Goal: Task Accomplishment & Management: Manage account settings

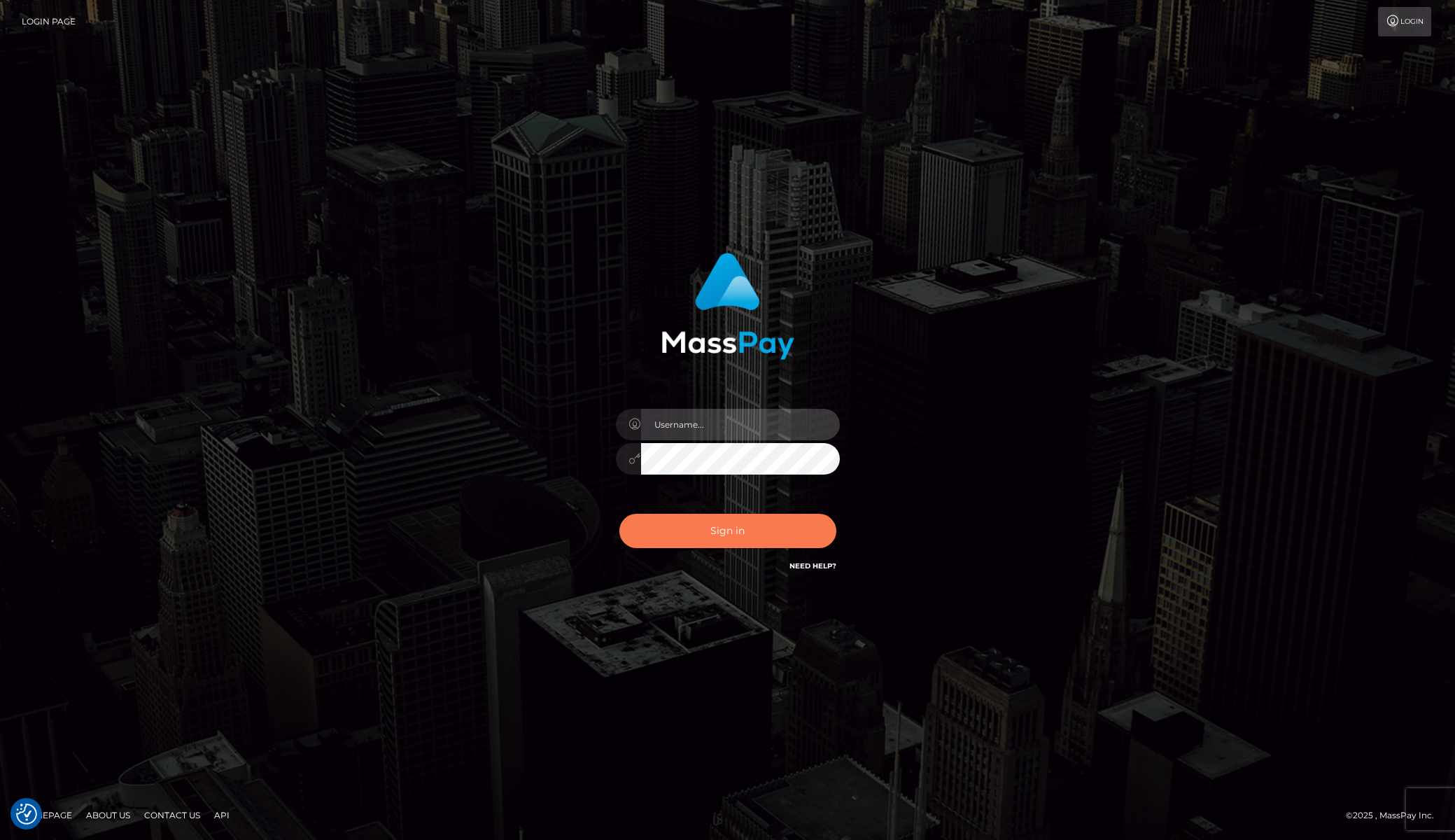
type input "[PERSON_NAME]"
click at [688, 525] on button "Sign in" at bounding box center [728, 531] width 217 height 34
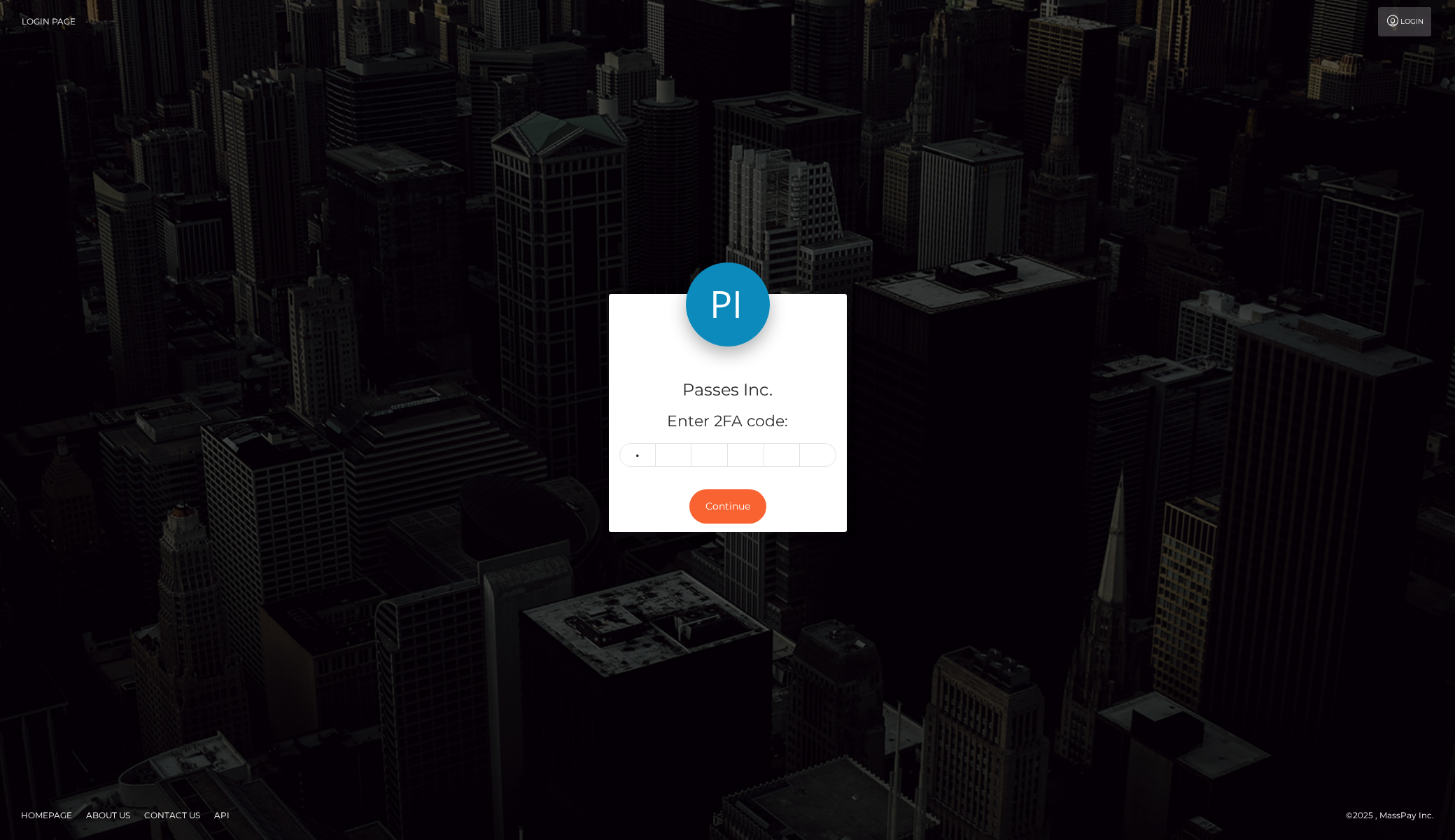
type input "0"
type input "7"
type input "5"
type input "2"
type input "0"
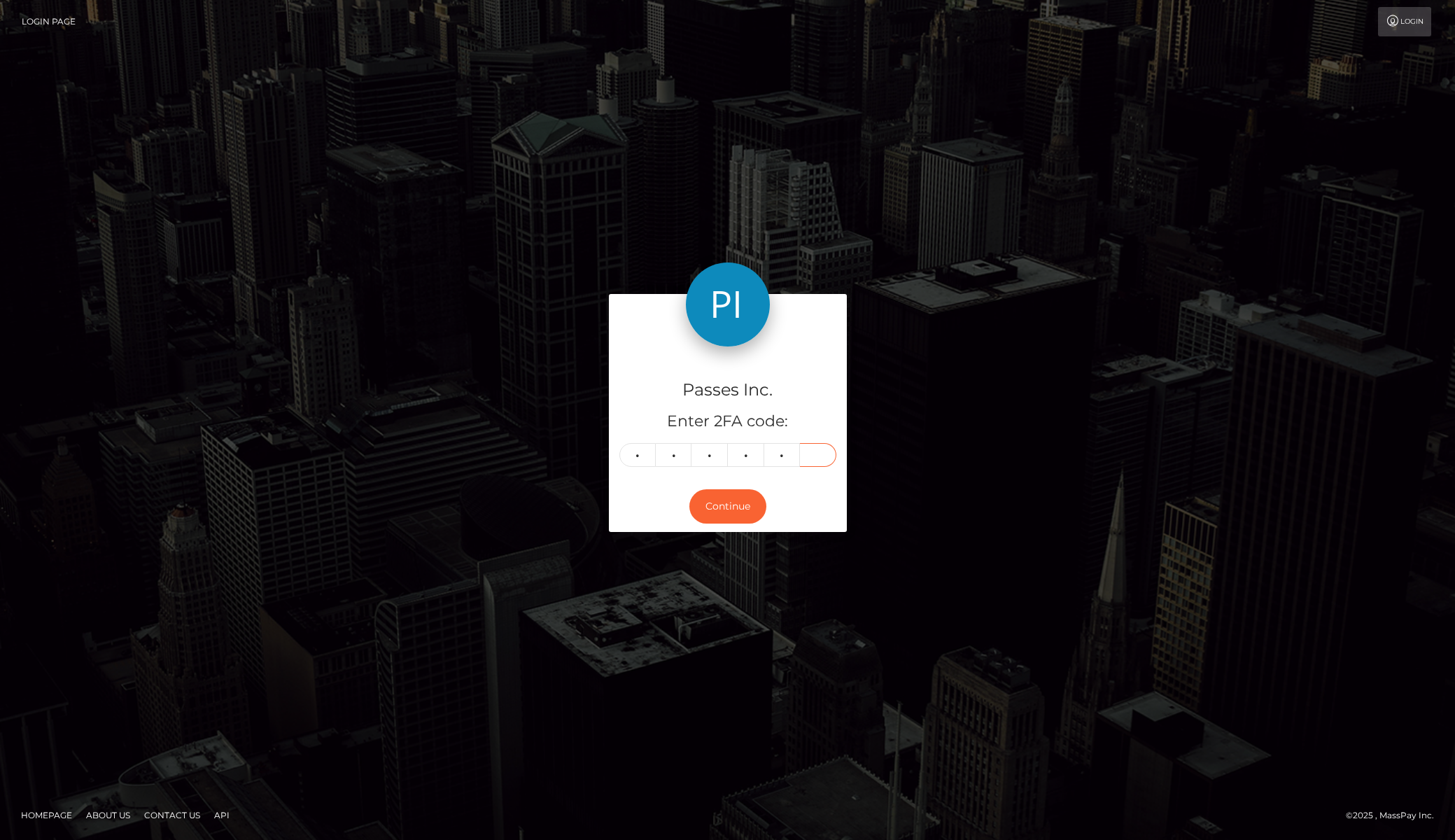
type input "4"
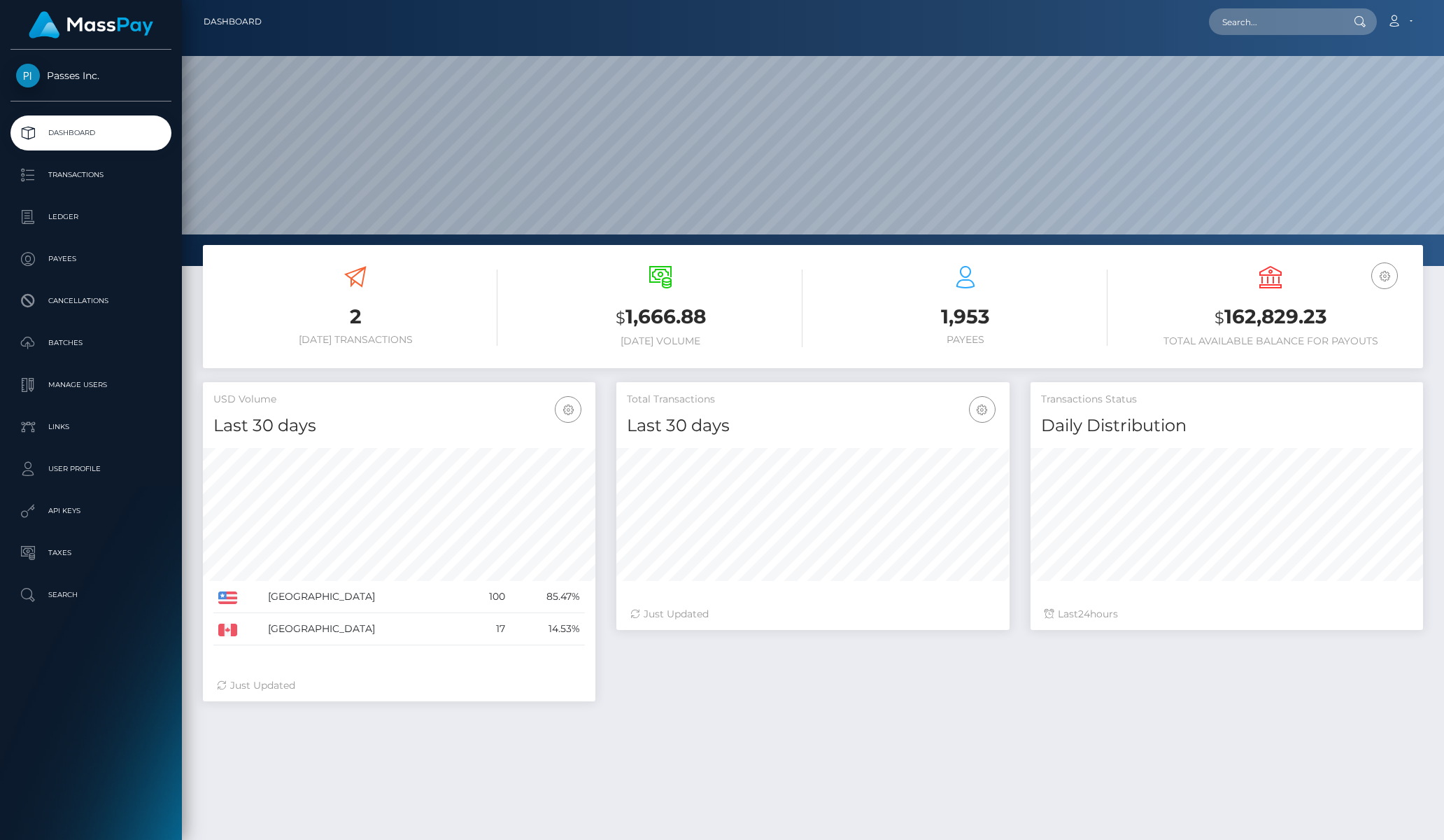
scroll to position [249, 393]
